Goal: Information Seeking & Learning: Learn about a topic

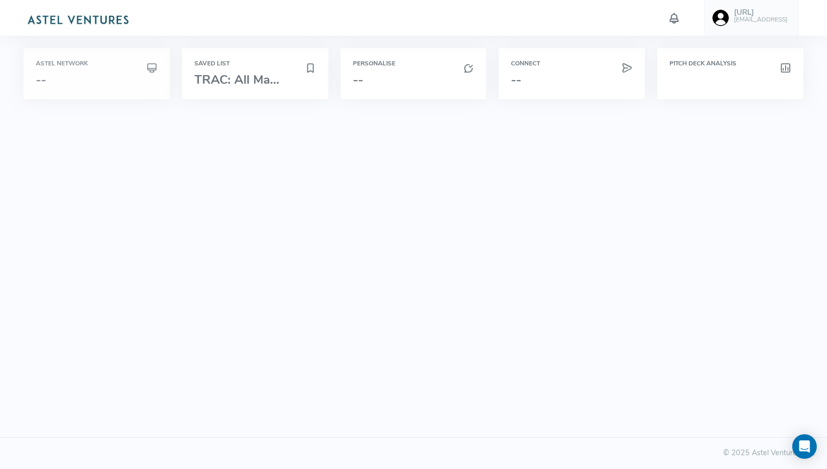
click at [111, 69] on div "Astel Network --" at bounding box center [97, 73] width 122 height 27
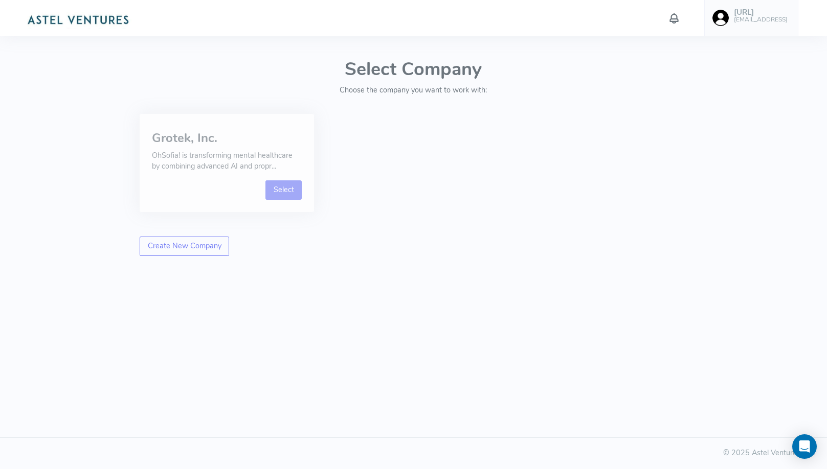
click at [279, 187] on link "Select" at bounding box center [283, 189] width 36 height 19
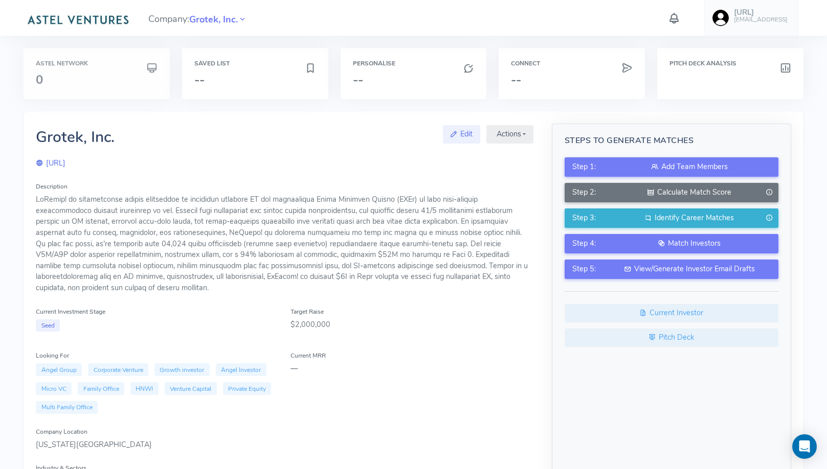
click at [133, 67] on div "Astel Network 0" at bounding box center [97, 73] width 122 height 27
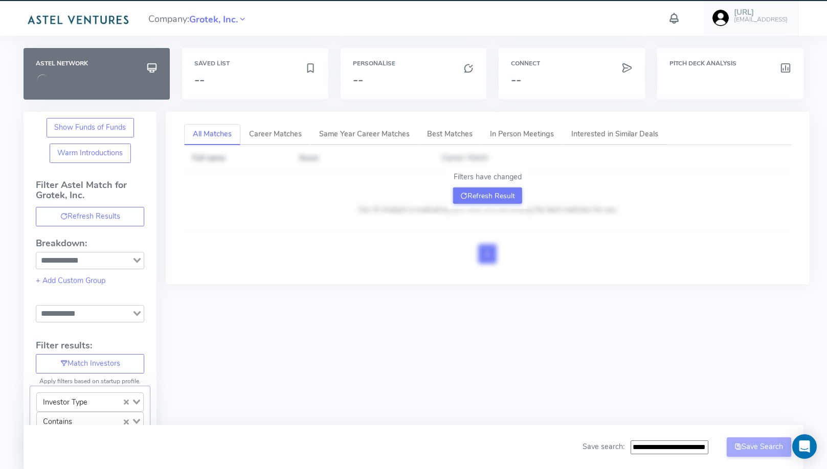
type input "**********"
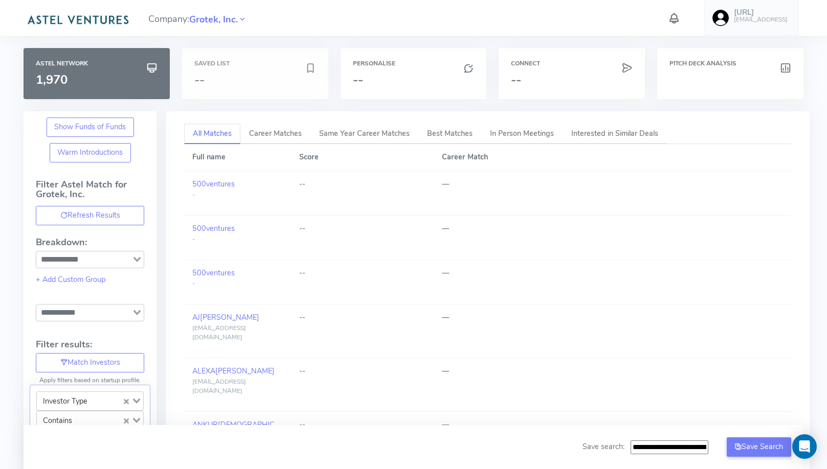
click at [259, 78] on h3 "--" at bounding box center [249, 79] width 110 height 13
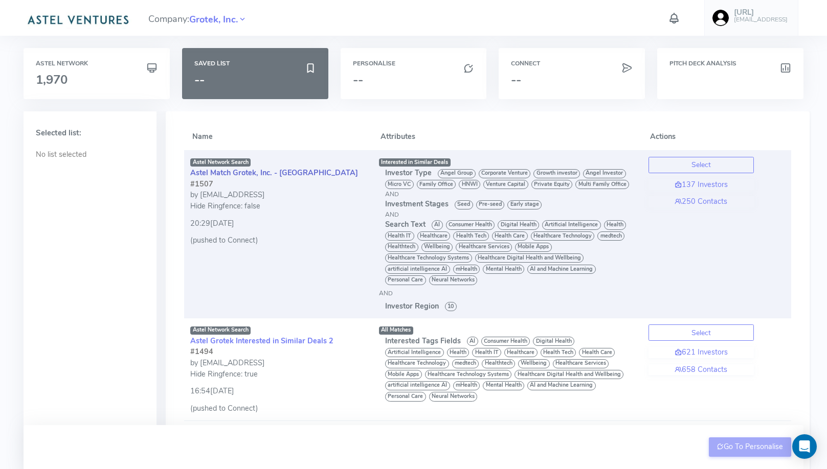
click at [264, 176] on link "Astel Match Grotek, Inc. - [GEOGRAPHIC_DATA]" at bounding box center [274, 173] width 168 height 10
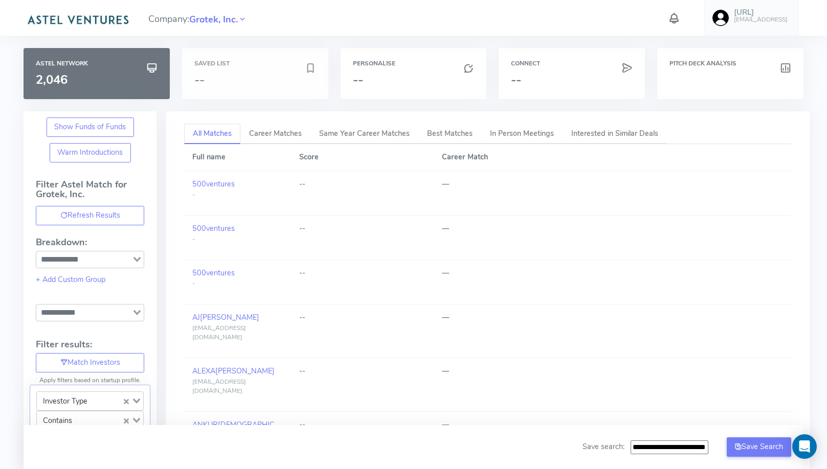
click at [261, 86] on h3 "--" at bounding box center [249, 79] width 110 height 13
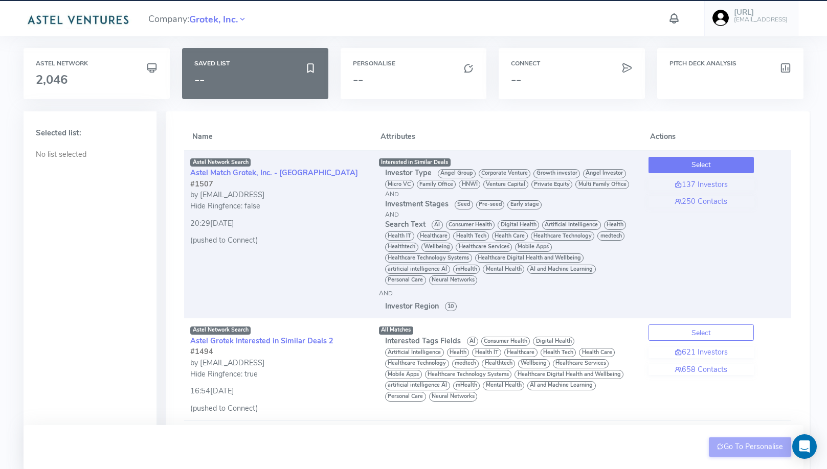
click at [692, 161] on button "Select" at bounding box center [700, 165] width 105 height 16
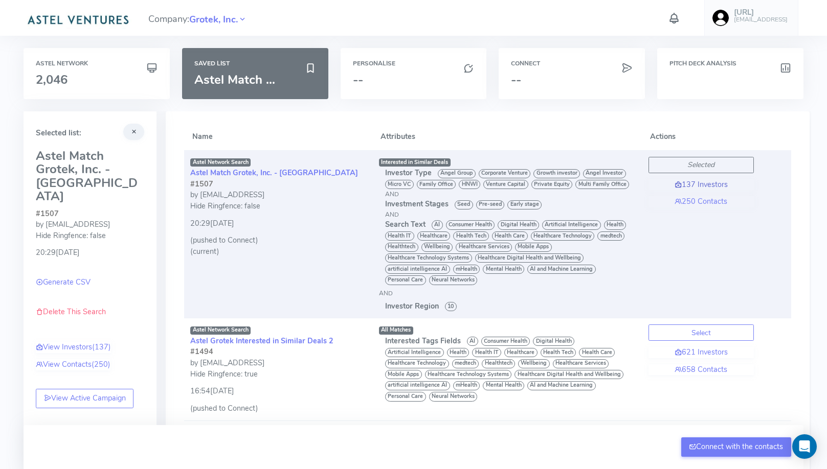
click at [706, 185] on link "137 Investors" at bounding box center [700, 184] width 105 height 11
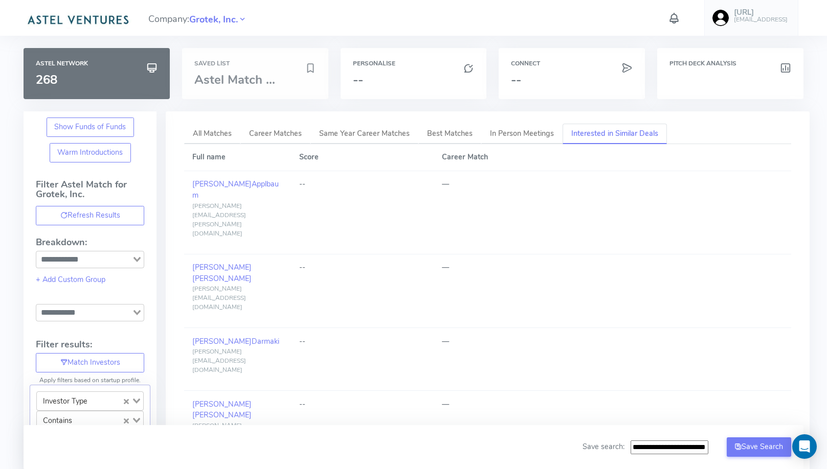
click at [260, 85] on span "Astel Match ..." at bounding box center [234, 80] width 81 height 16
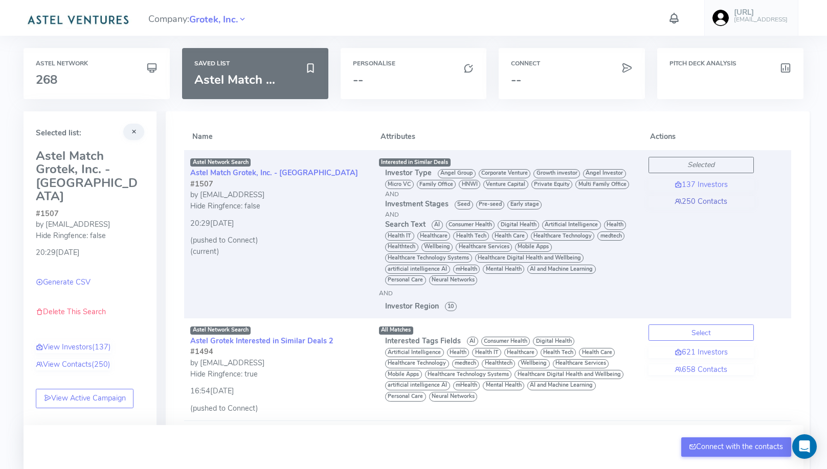
click at [687, 202] on link "250 Contacts" at bounding box center [700, 201] width 105 height 11
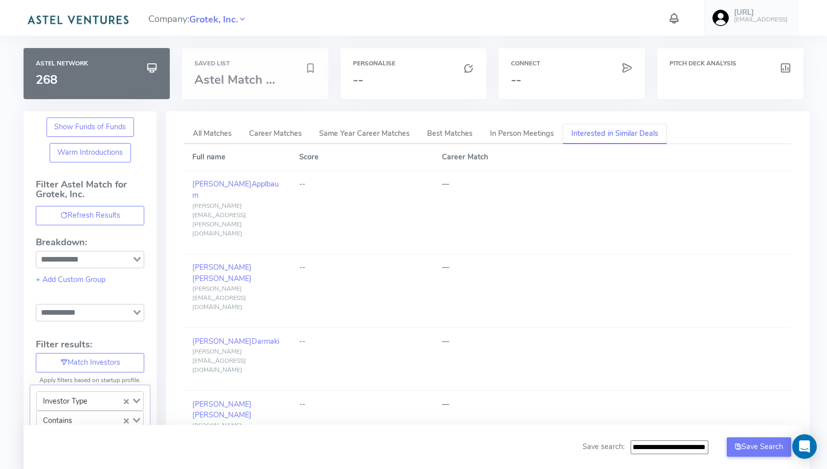
click at [266, 82] on span "Astel Match ..." at bounding box center [234, 80] width 81 height 16
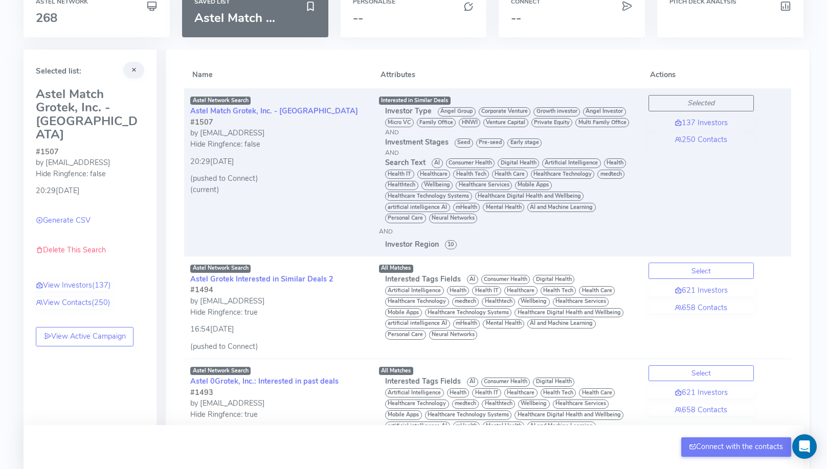
scroll to position [63, 0]
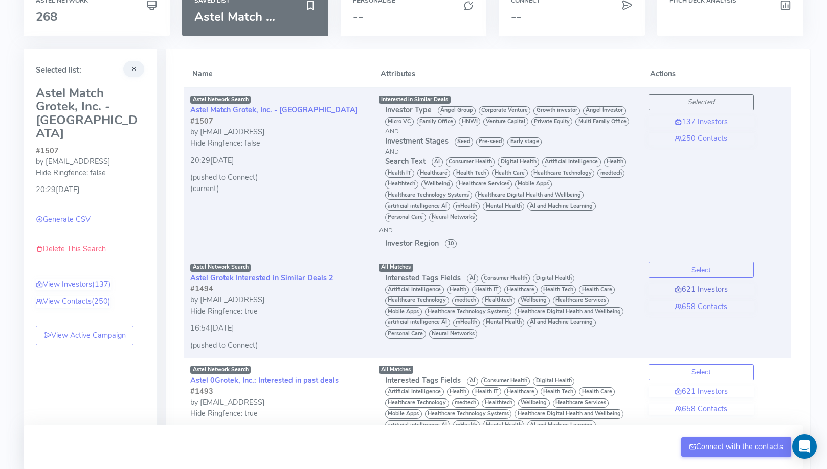
click at [701, 287] on link "621 Investors" at bounding box center [700, 289] width 105 height 11
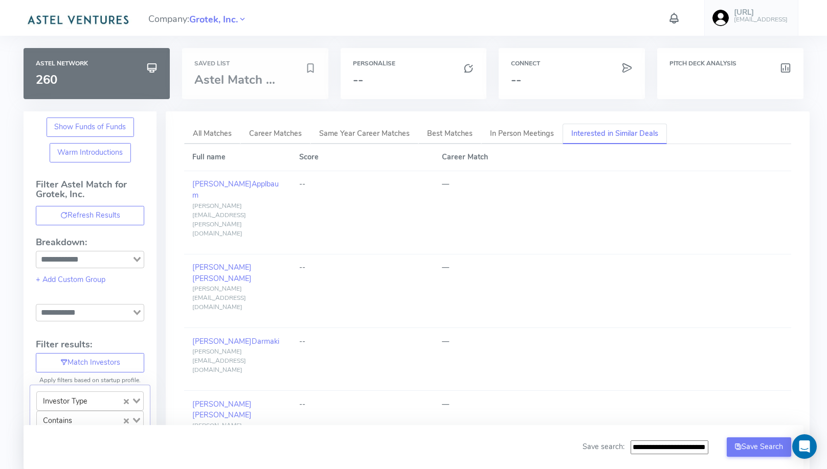
click at [253, 78] on span "Astel Match ..." at bounding box center [234, 80] width 81 height 16
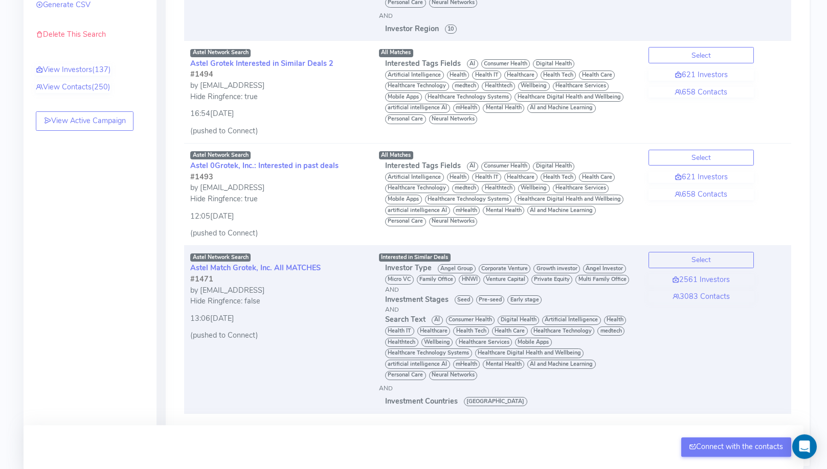
scroll to position [198, 0]
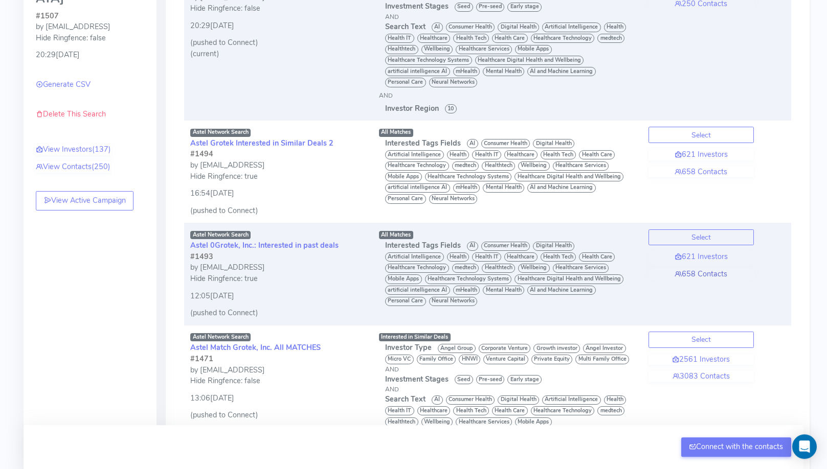
click at [692, 273] on link "658 Contacts" at bounding box center [700, 274] width 105 height 11
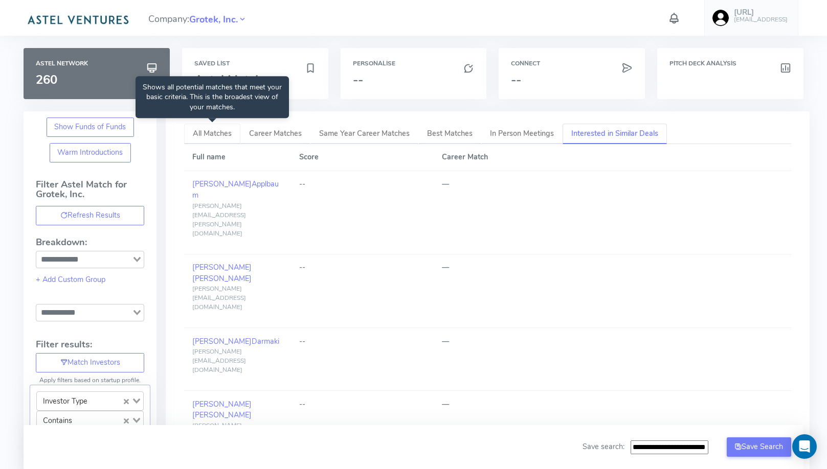
click at [216, 134] on span "All Matches" at bounding box center [212, 133] width 39 height 10
type input "**********"
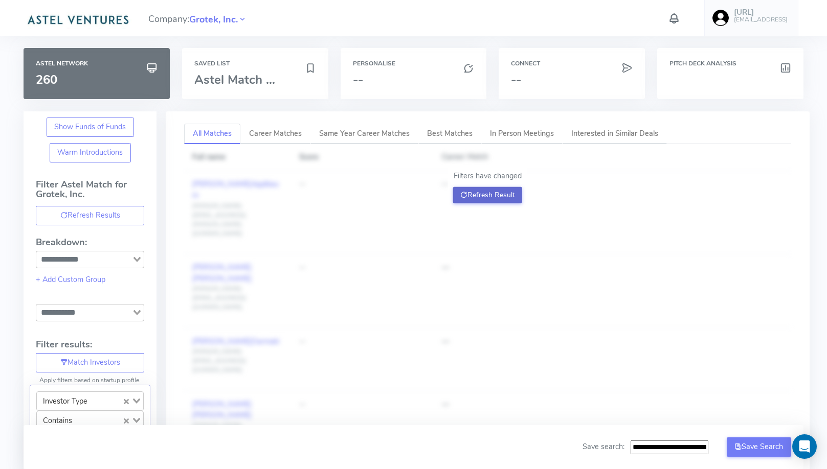
click at [486, 197] on button "Refresh Result" at bounding box center [487, 195] width 69 height 16
click at [275, 79] on h3 "Astel Match ..." at bounding box center [249, 79] width 110 height 13
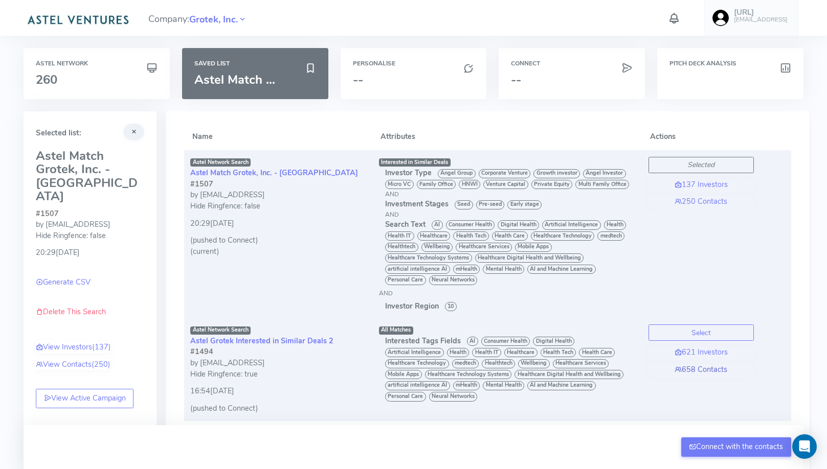
click at [713, 369] on link "658 Contacts" at bounding box center [700, 370] width 105 height 11
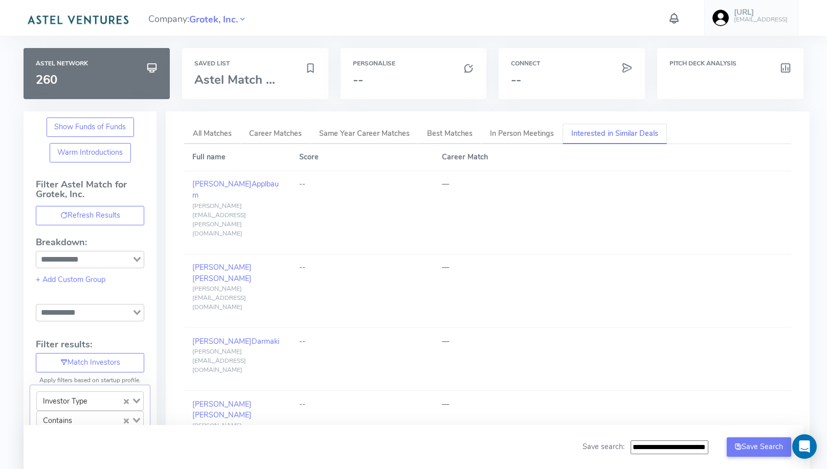
click at [680, 21] on div at bounding box center [674, 18] width 50 height 20
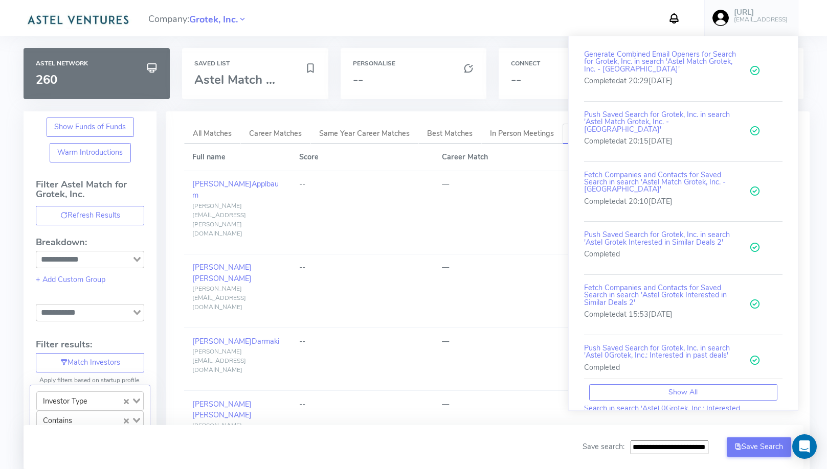
click at [681, 20] on icon at bounding box center [673, 18] width 13 height 18
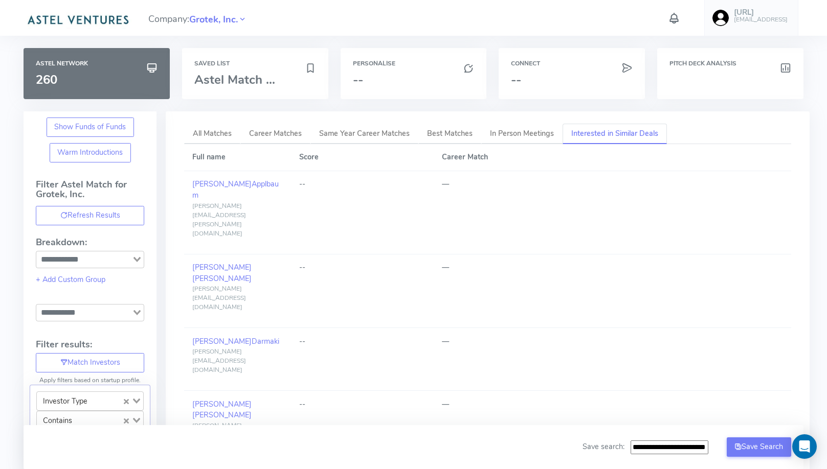
click at [764, 20] on h6 "[EMAIL_ADDRESS]" at bounding box center [761, 19] width 54 height 7
click at [681, 22] on icon at bounding box center [673, 18] width 13 height 18
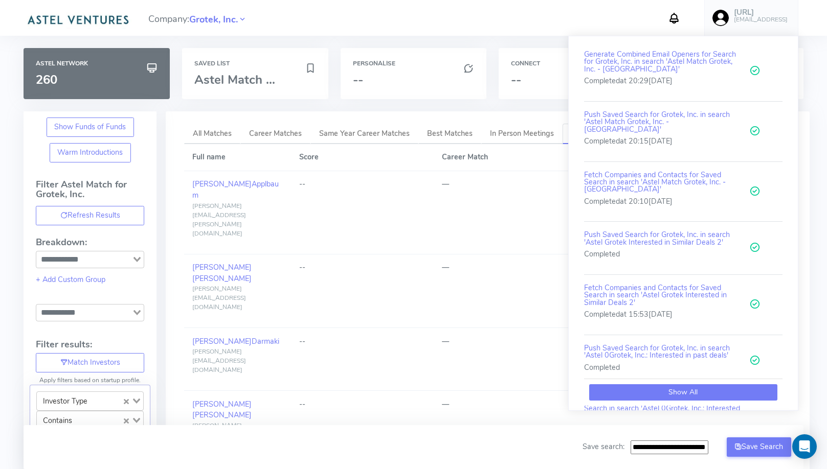
click at [666, 391] on button "Show All" at bounding box center [683, 392] width 188 height 16
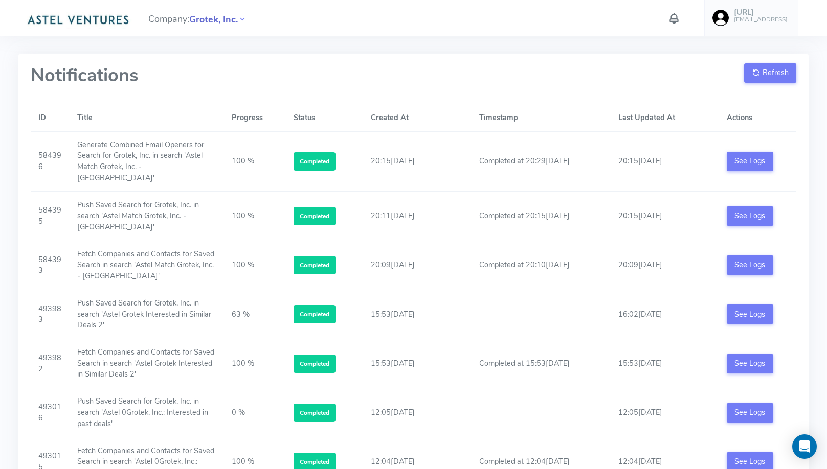
click at [217, 23] on span "Grotek, Inc." at bounding box center [213, 20] width 49 height 14
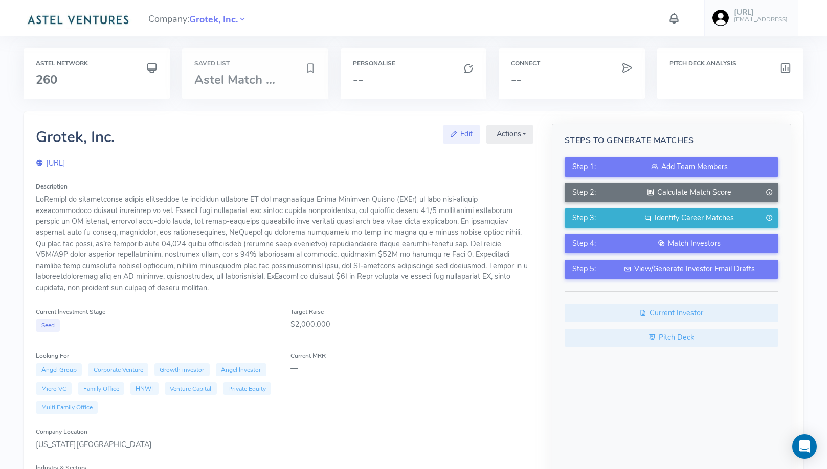
click at [208, 83] on span "Astel Match ..." at bounding box center [234, 80] width 81 height 16
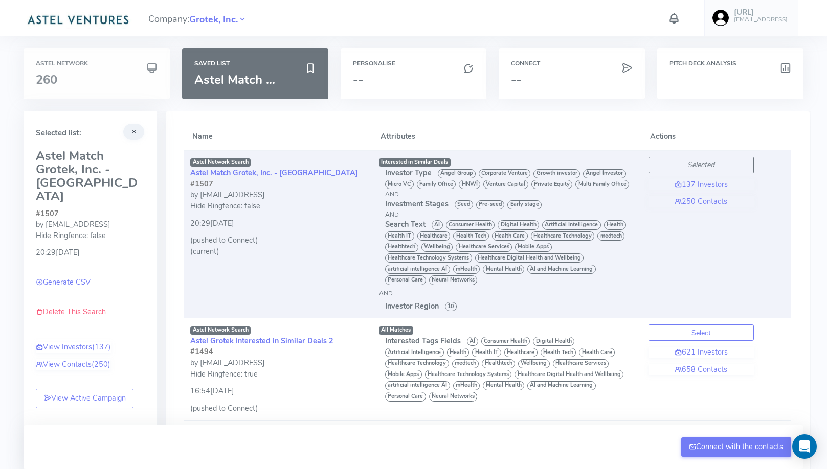
click at [139, 76] on h3 "260" at bounding box center [97, 79] width 122 height 13
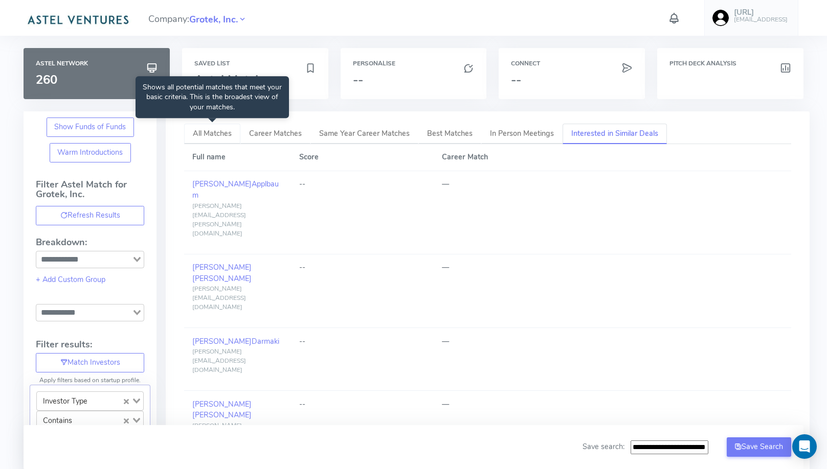
click at [217, 130] on span "All Matches" at bounding box center [212, 133] width 39 height 10
type input "**********"
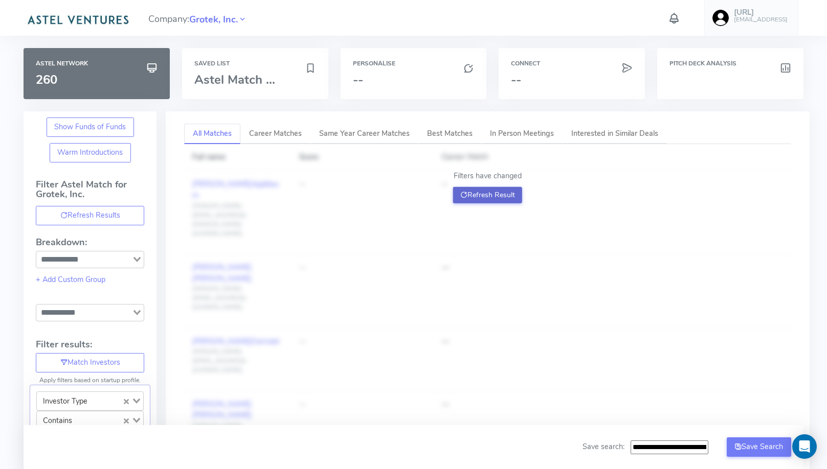
click at [465, 198] on icon at bounding box center [463, 195] width 7 height 10
click at [249, 89] on div "Saved List Astel Match ..." at bounding box center [255, 73] width 146 height 51
